Goal: Transaction & Acquisition: Book appointment/travel/reservation

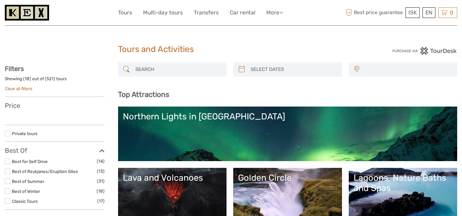
select select
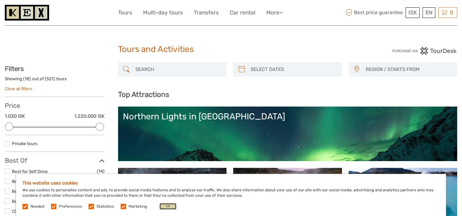
click at [170, 204] on button "OK" at bounding box center [167, 206] width 17 height 6
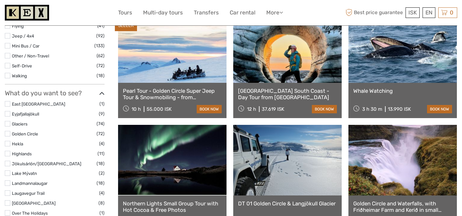
scroll to position [206, 0]
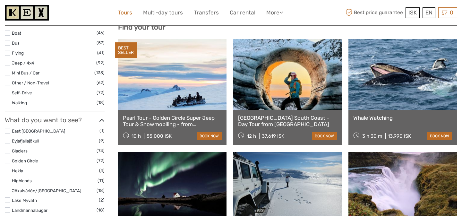
click at [130, 12] on link "Tours" at bounding box center [125, 12] width 14 height 9
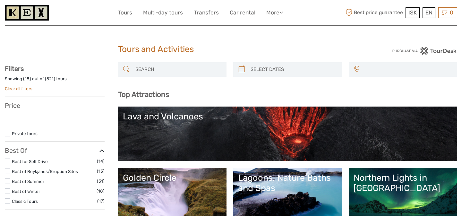
select select
